Goal: Task Accomplishment & Management: Manage account settings

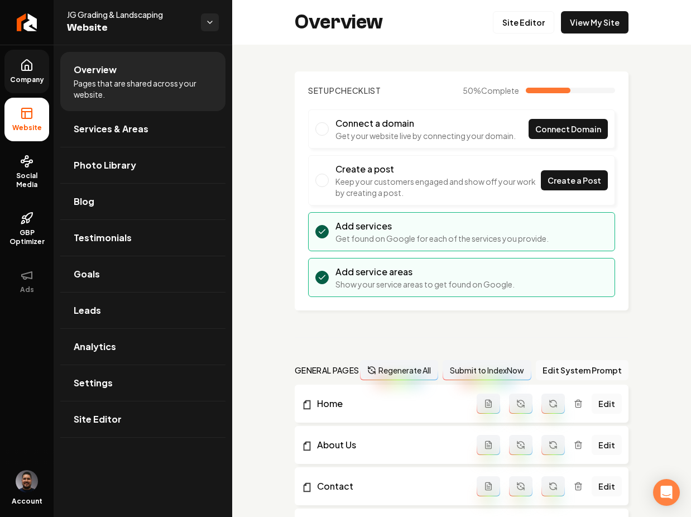
click at [31, 75] on span "Company" at bounding box center [27, 79] width 43 height 9
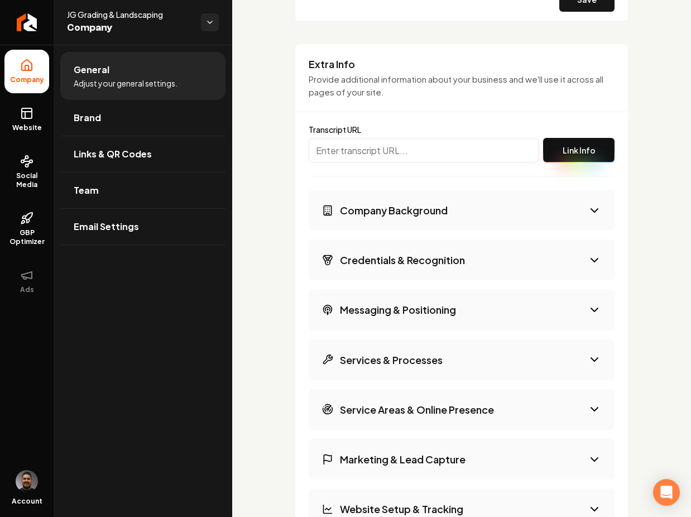
scroll to position [1515, 0]
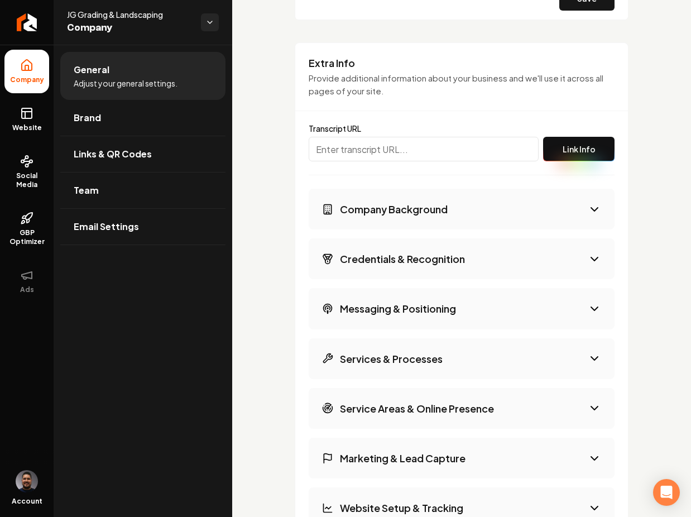
click at [481, 204] on button "Company Background" at bounding box center [462, 209] width 306 height 41
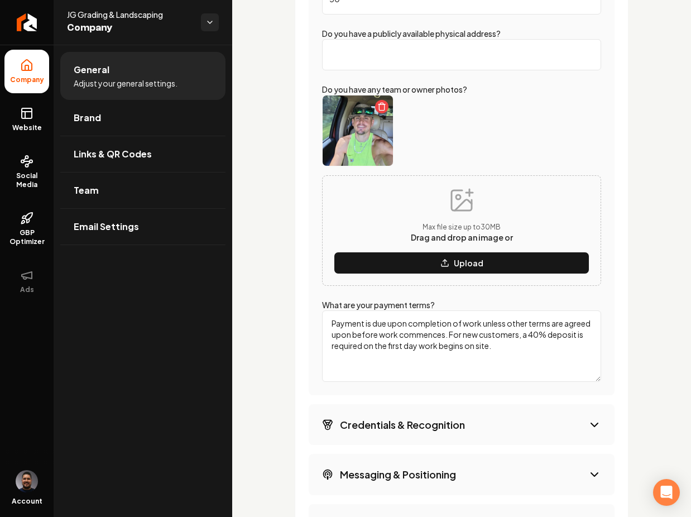
scroll to position [2141, 0]
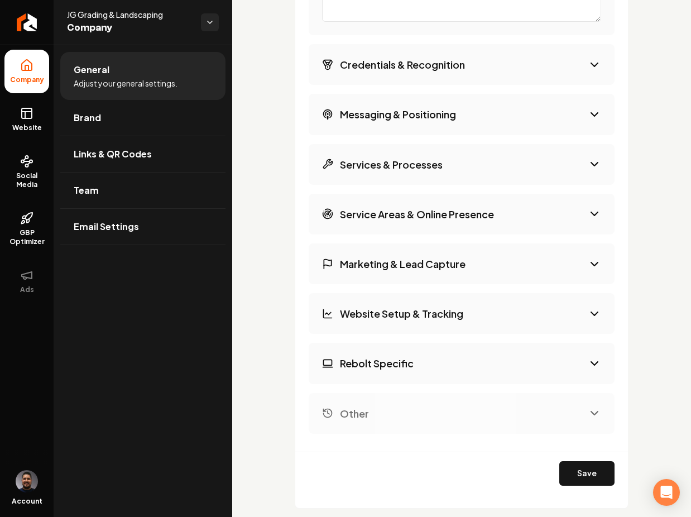
click at [495, 80] on button "Credentials & Recognition" at bounding box center [462, 64] width 306 height 41
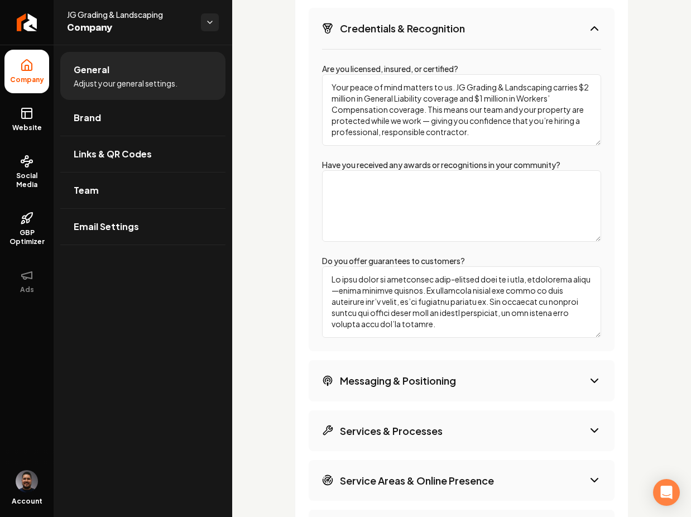
scroll to position [1745, 0]
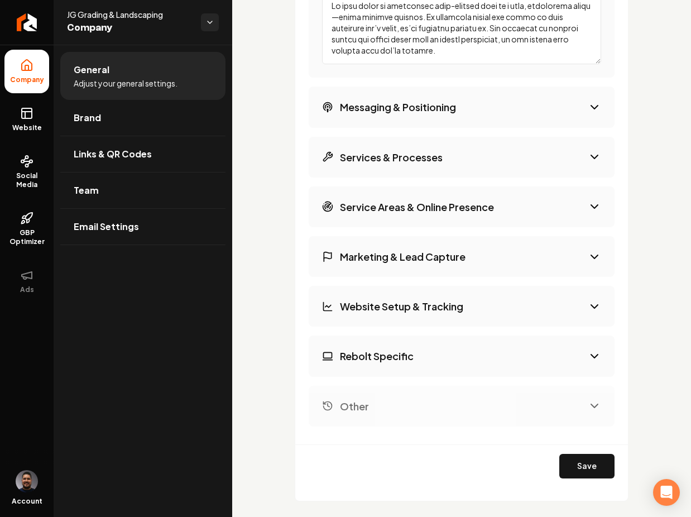
click at [469, 109] on button "Messaging & Positioning" at bounding box center [462, 107] width 306 height 41
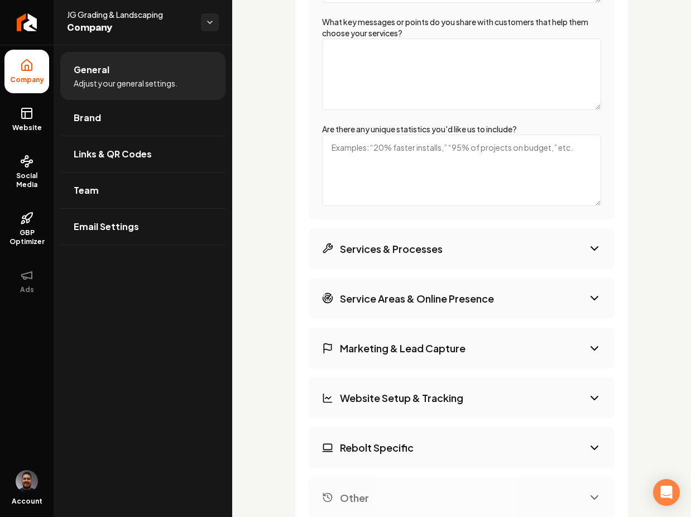
click at [454, 252] on button "Services & Processes" at bounding box center [462, 248] width 306 height 41
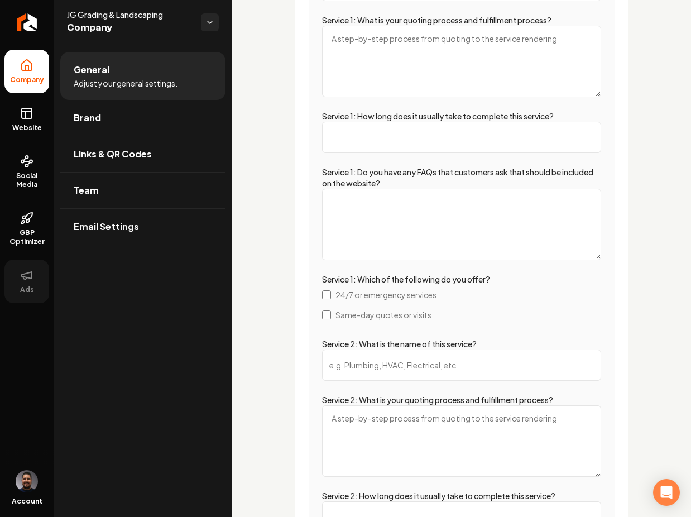
scroll to position [2797, 0]
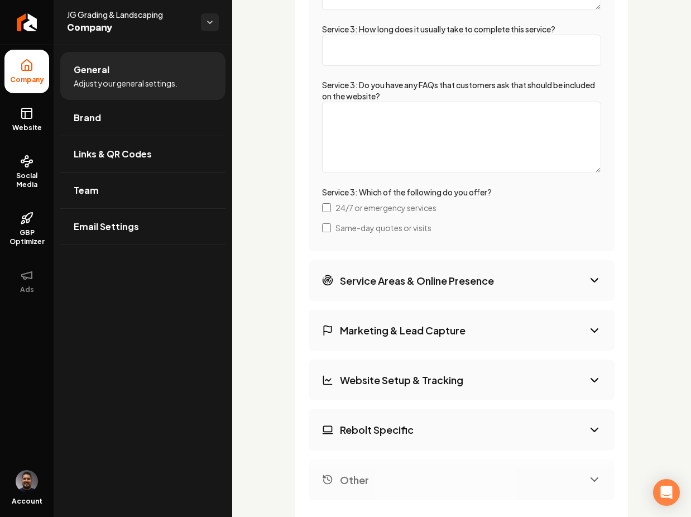
click at [556, 280] on button "Service Areas & Online Presence" at bounding box center [462, 280] width 306 height 41
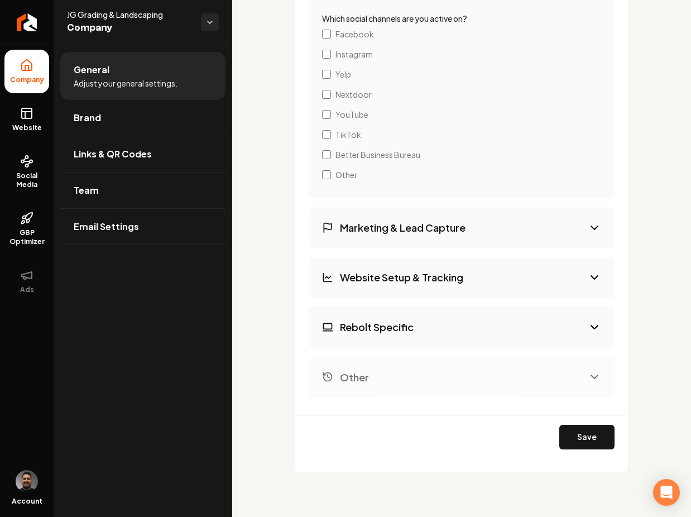
scroll to position [1789, 0]
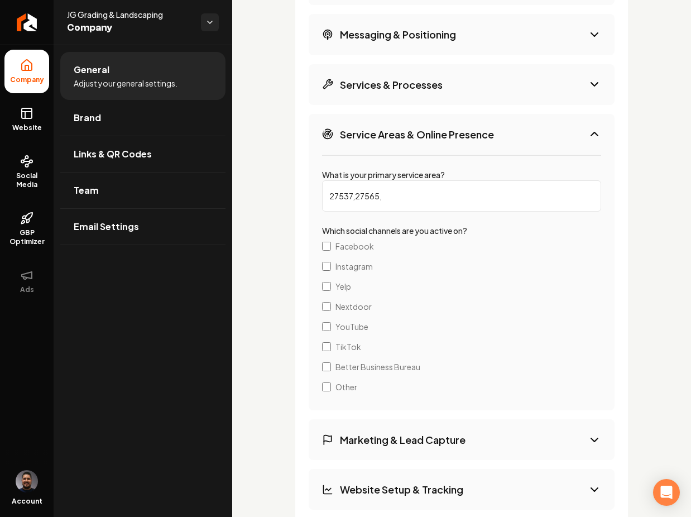
click at [360, 201] on input "27537,27565," at bounding box center [461, 195] width 279 height 31
click at [403, 195] on input "27537,27565," at bounding box center [461, 195] width 279 height 31
click at [610, 233] on div "Extra Info Provide additional information about your business and we'll use it …" at bounding box center [462, 226] width 334 height 917
click at [415, 203] on input "27537,27565," at bounding box center [461, 195] width 279 height 31
click at [619, 190] on div "Extra Info Provide additional information about your business and we'll use it …" at bounding box center [462, 226] width 334 height 917
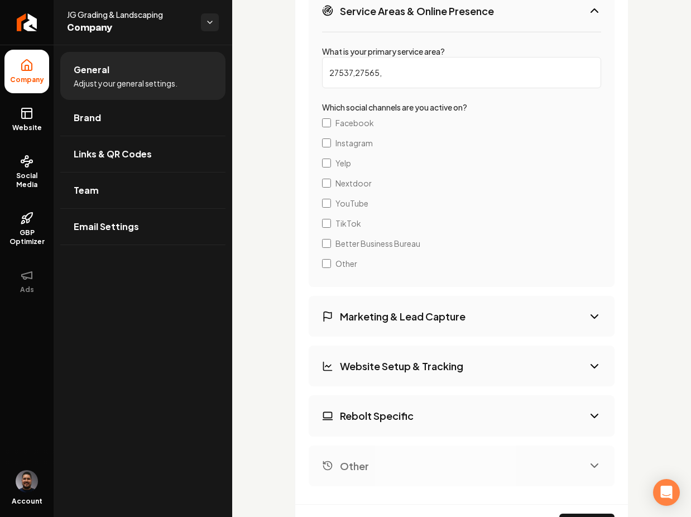
scroll to position [2001, 0]
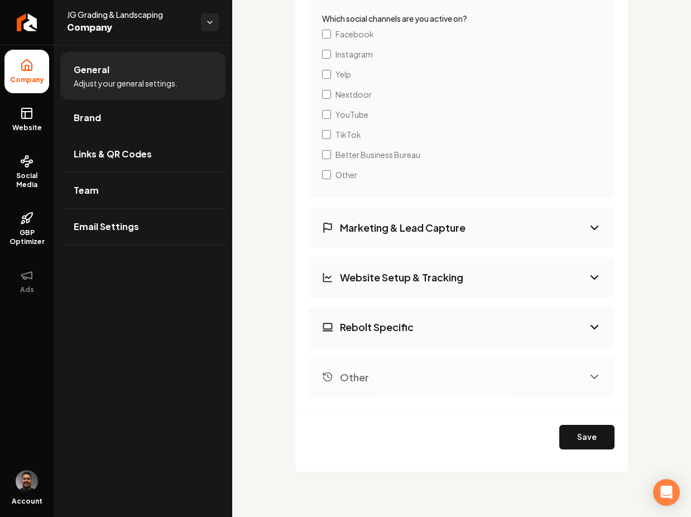
click at [476, 230] on button "Marketing & Lead Capture" at bounding box center [462, 227] width 306 height 41
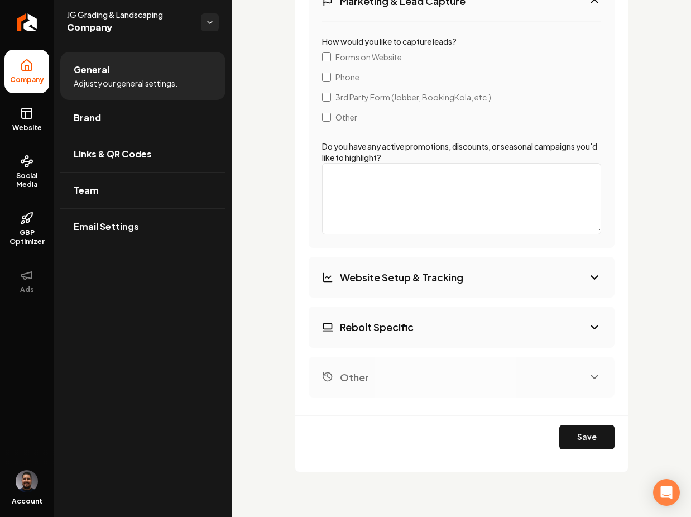
click at [464, 294] on button "Website Setup & Tracking" at bounding box center [462, 277] width 306 height 41
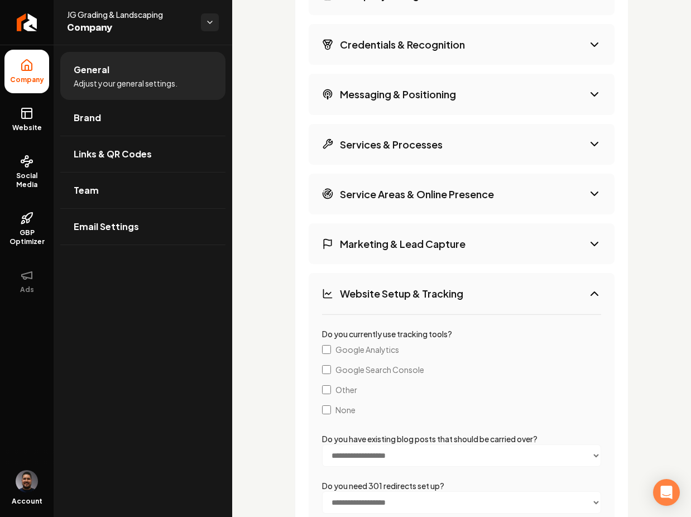
scroll to position [1959, 0]
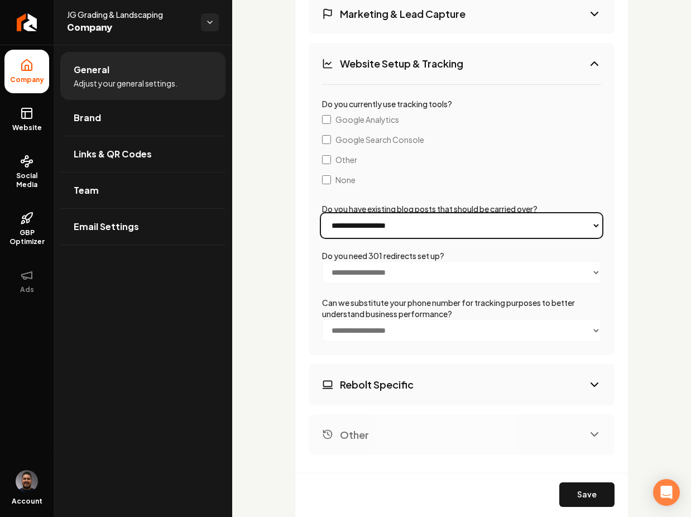
click at [500, 236] on select "**********" at bounding box center [461, 225] width 279 height 22
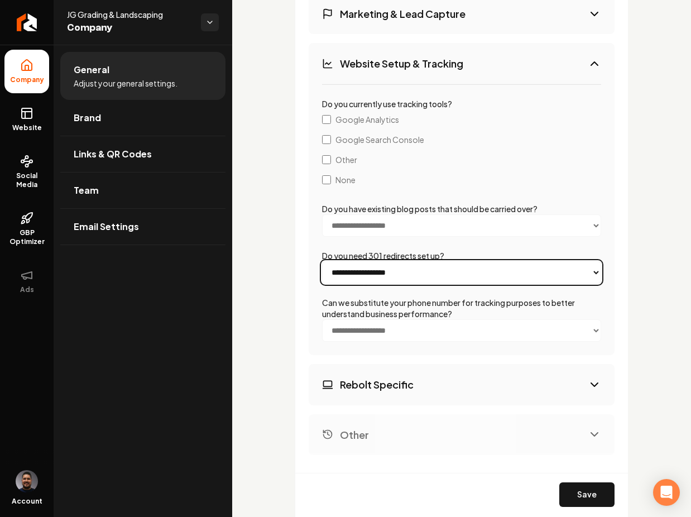
click at [513, 264] on select "**********" at bounding box center [461, 272] width 279 height 22
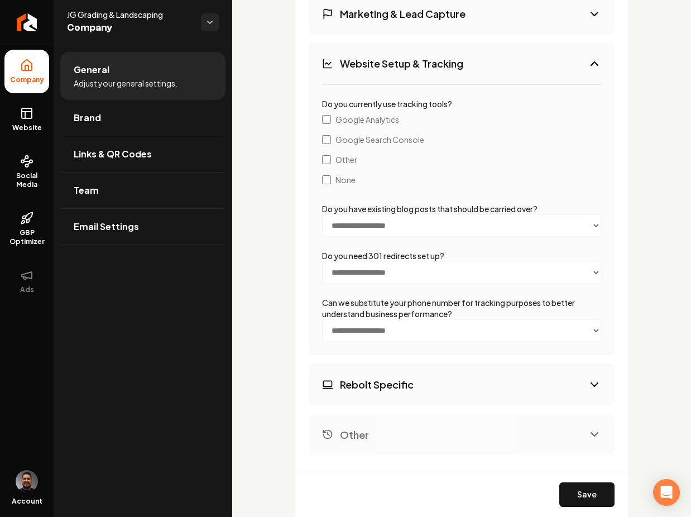
click at [552, 379] on button "Rebolt Specific" at bounding box center [462, 384] width 306 height 41
select select "******"
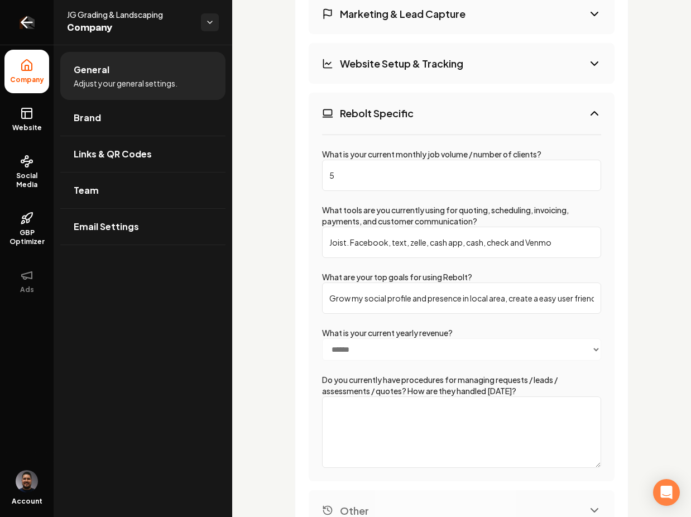
click at [23, 12] on link "Return to dashboard" at bounding box center [27, 22] width 54 height 45
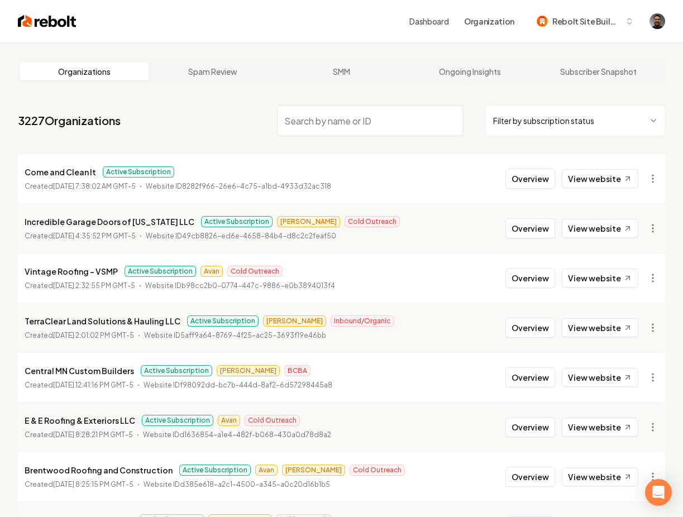
click at [332, 118] on input "search" at bounding box center [370, 120] width 187 height 31
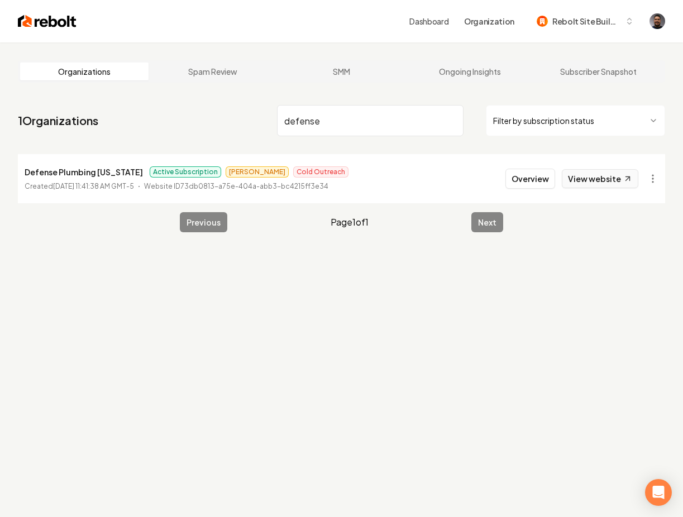
type input "defense"
click at [528, 182] on button "Overview" at bounding box center [530, 179] width 50 height 20
